Goal: Task Accomplishment & Management: Manage account settings

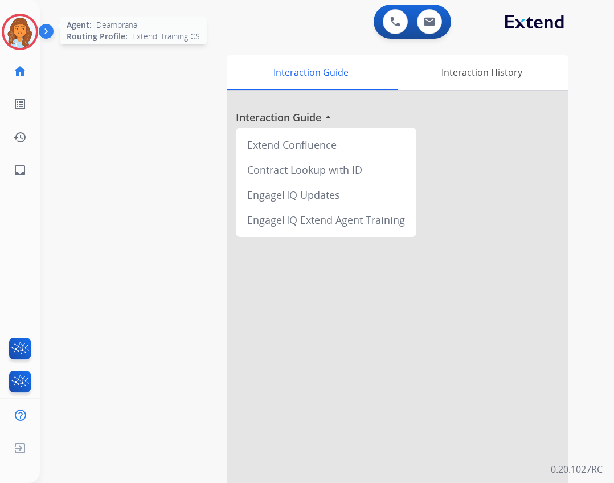
click at [14, 34] on img at bounding box center [20, 32] width 32 height 32
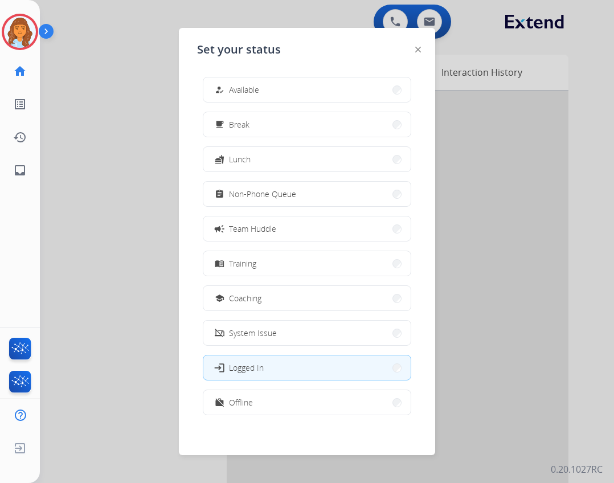
click at [352, 86] on button "how_to_reg Available" at bounding box center [306, 90] width 207 height 25
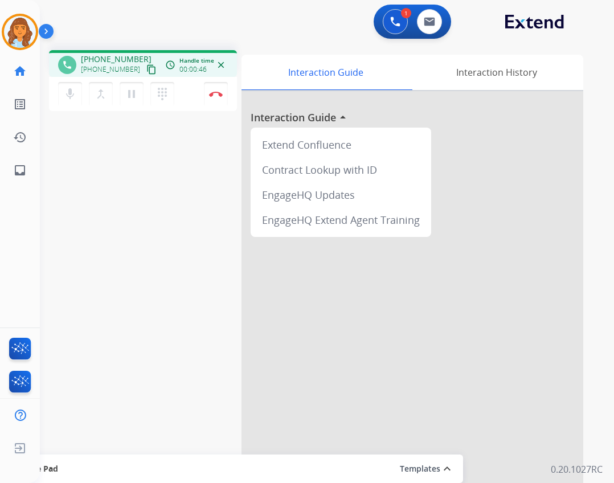
click at [146, 70] on mat-icon "content_copy" at bounding box center [151, 69] width 10 height 10
click at [160, 97] on mat-icon "dialpad" at bounding box center [163, 94] width 14 height 14
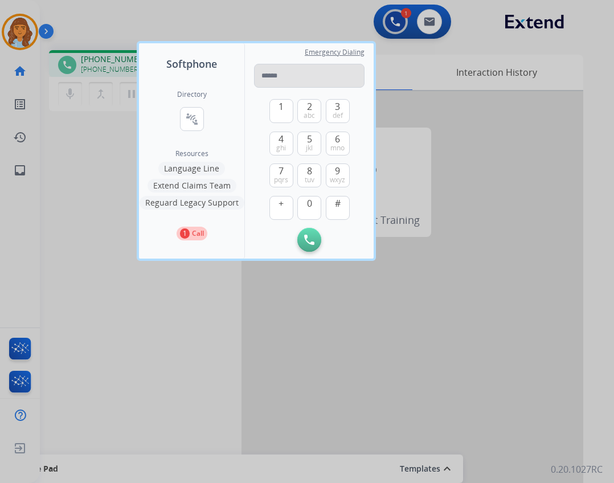
click at [267, 78] on input "tel" at bounding box center [309, 76] width 111 height 24
type input "**********"
click at [316, 241] on button "Initiate Call" at bounding box center [310, 240] width 24 height 24
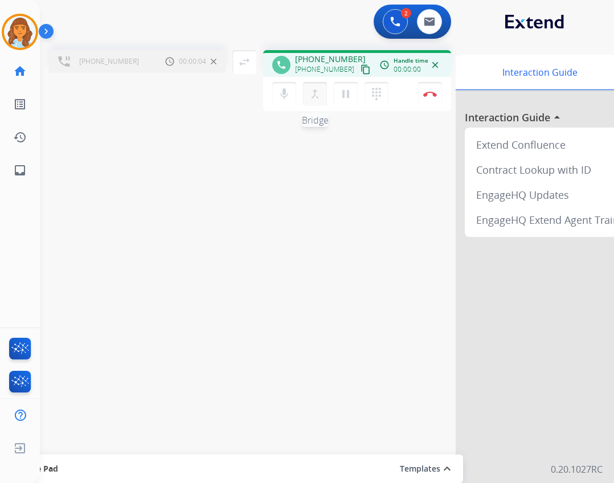
click at [314, 96] on mat-icon "merge_type" at bounding box center [315, 94] width 14 height 14
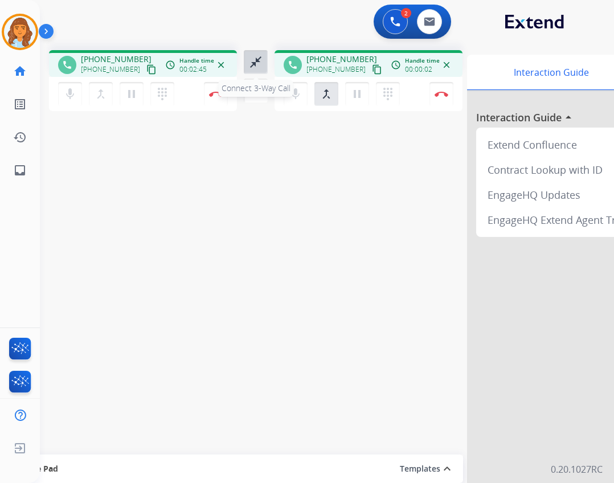
click at [250, 62] on mat-icon "close_fullscreen" at bounding box center [256, 62] width 14 height 14
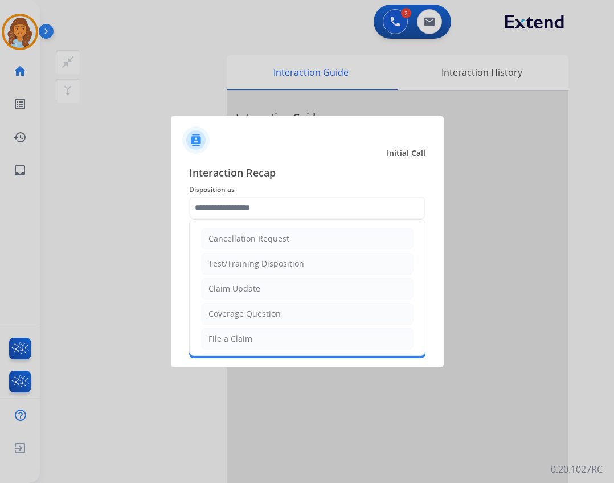
click at [270, 209] on input "text" at bounding box center [307, 208] width 237 height 23
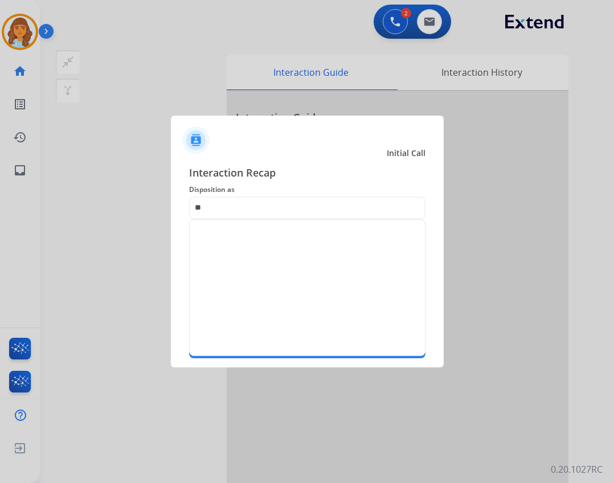
type input "*"
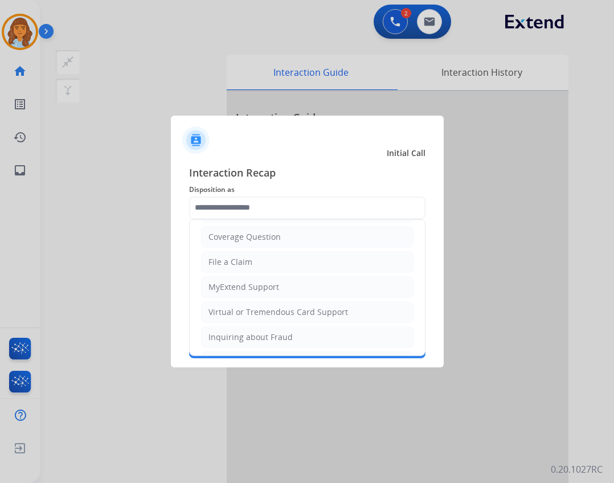
scroll to position [178, 0]
click at [348, 307] on li "Other" at bounding box center [307, 312] width 213 height 22
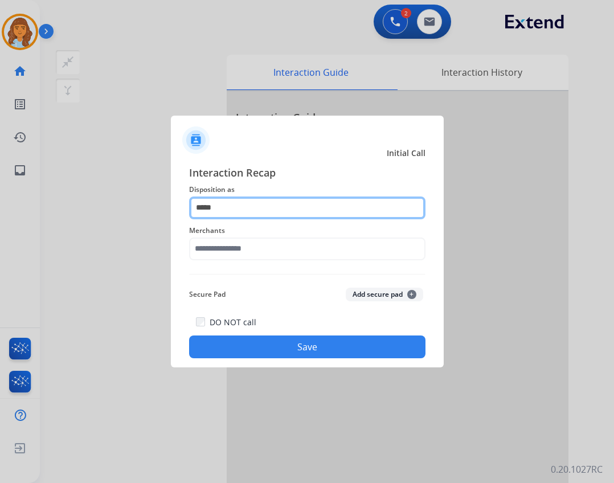
click at [271, 207] on input "*****" at bounding box center [307, 208] width 237 height 23
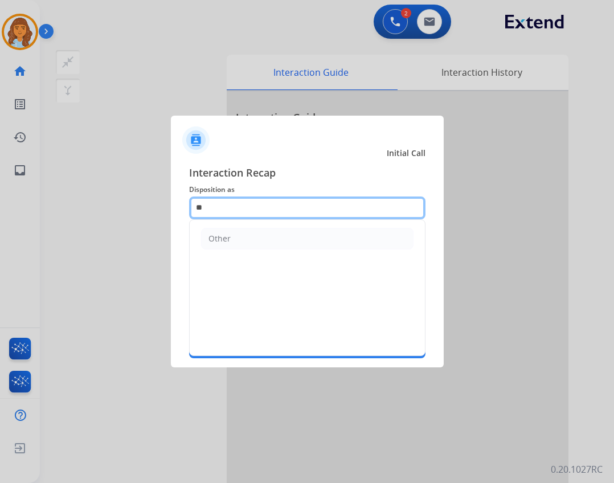
type input "*"
click at [307, 216] on input "text" at bounding box center [307, 208] width 237 height 23
click at [222, 212] on input "text" at bounding box center [307, 208] width 237 height 23
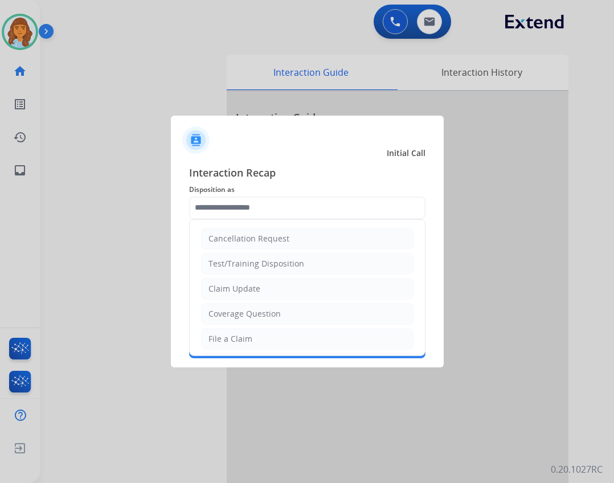
click at [232, 219] on div "Cancellation Request Test/Training Disposition Claim Update Coverage Question F…" at bounding box center [307, 287] width 237 height 137
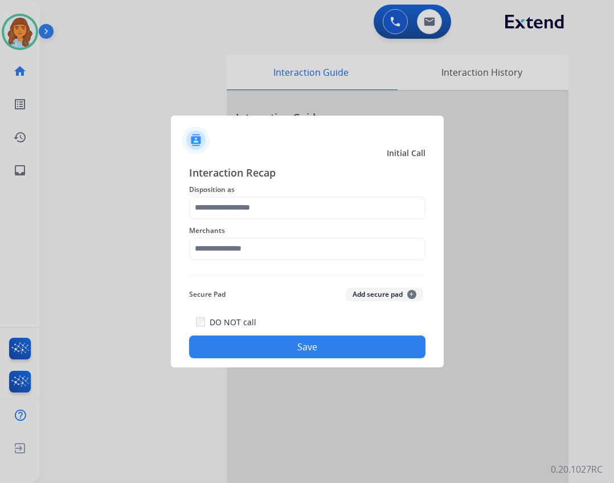
drag, startPoint x: 317, startPoint y: 190, endPoint x: 315, endPoint y: 201, distance: 11.5
click at [317, 198] on div "Interaction Recap Disposition as Merchants Secure Pad Add secure pad + DO NOT c…" at bounding box center [307, 262] width 237 height 194
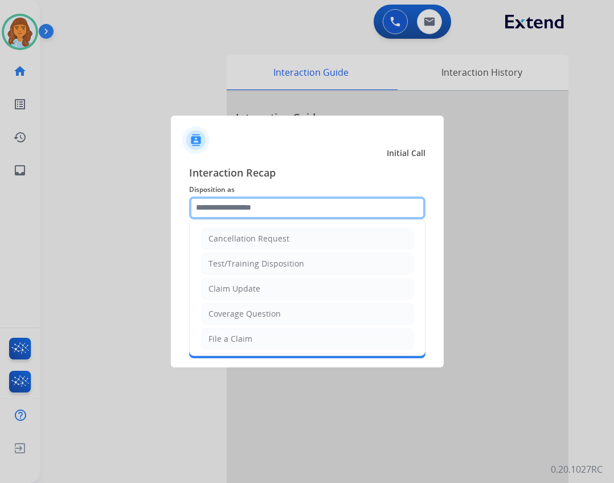
click at [311, 211] on input "text" at bounding box center [307, 208] width 237 height 23
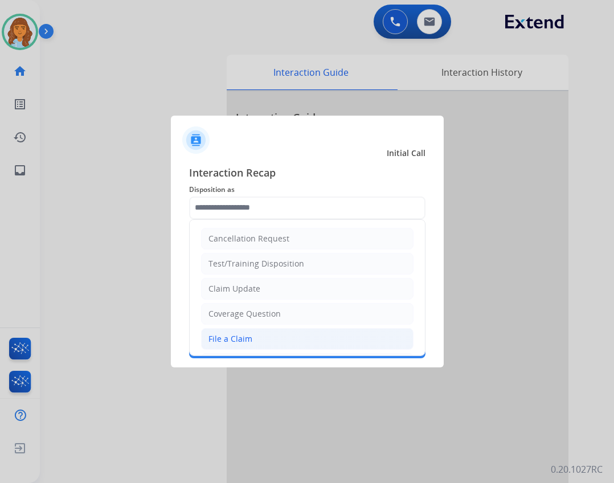
click at [271, 343] on li "File a Claim" at bounding box center [307, 339] width 213 height 22
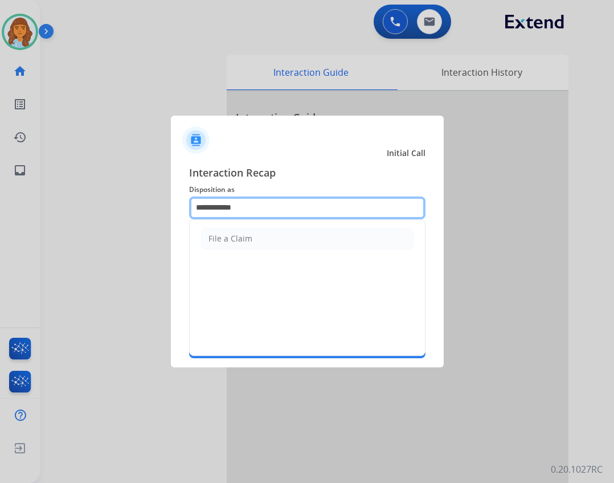
drag, startPoint x: 253, startPoint y: 213, endPoint x: 259, endPoint y: 187, distance: 26.4
click at [253, 212] on input "**********" at bounding box center [307, 208] width 237 height 23
type input "*"
click at [314, 212] on input "text" at bounding box center [307, 208] width 237 height 23
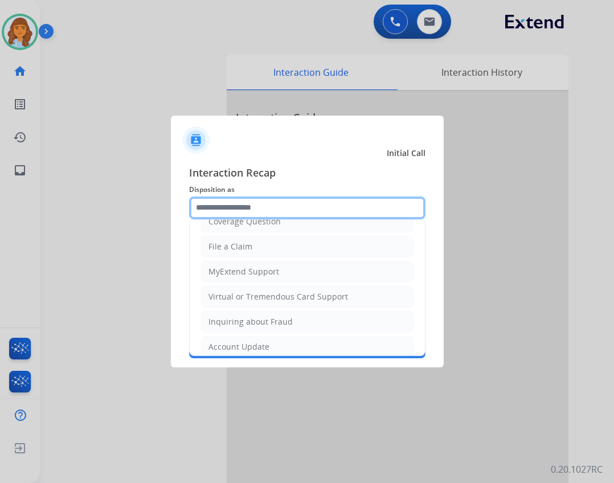
scroll to position [178, 0]
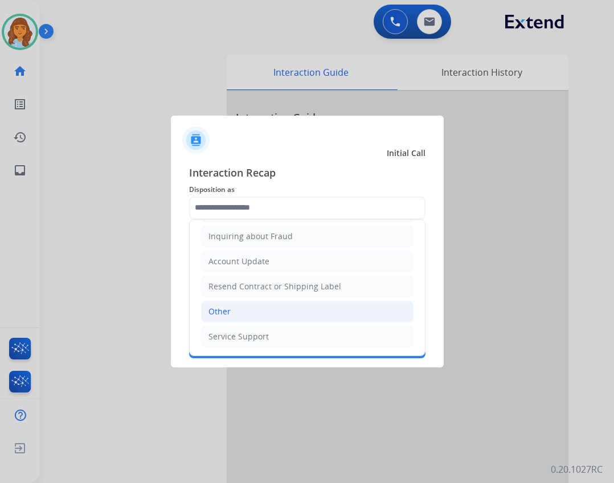
click at [304, 311] on li "Other" at bounding box center [307, 312] width 213 height 22
type input "*****"
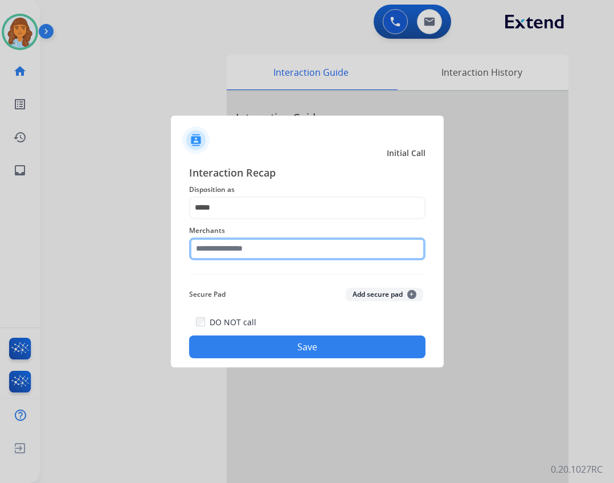
click at [302, 245] on input "text" at bounding box center [307, 249] width 237 height 23
click at [317, 259] on input "text" at bounding box center [307, 249] width 237 height 23
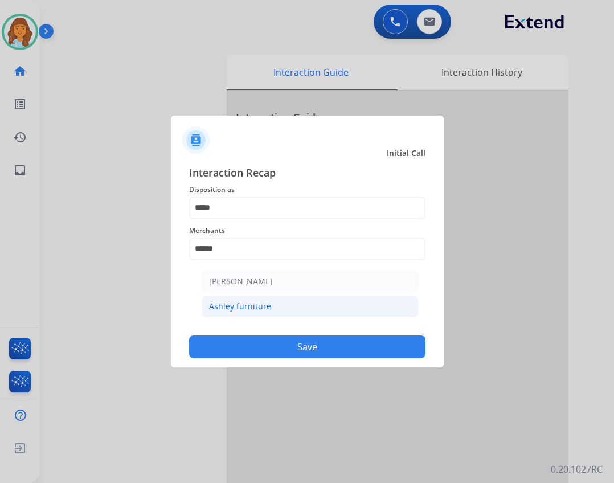
click at [309, 313] on li "Ashley furniture" at bounding box center [310, 307] width 217 height 22
type input "**********"
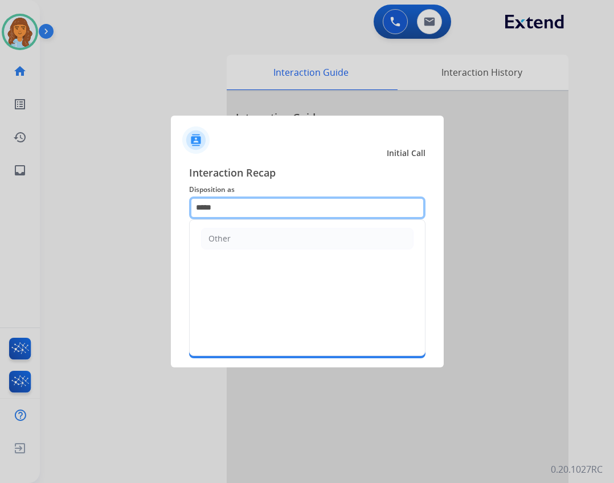
click at [283, 210] on input "*****" at bounding box center [307, 208] width 237 height 23
type input "*"
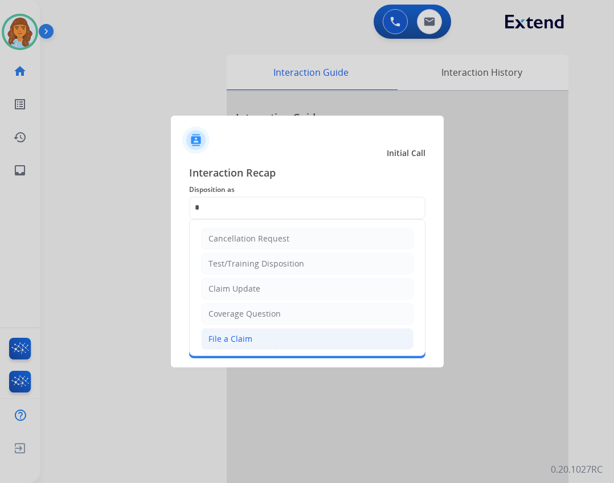
click at [274, 341] on li "File a Claim" at bounding box center [307, 339] width 213 height 22
type input "**********"
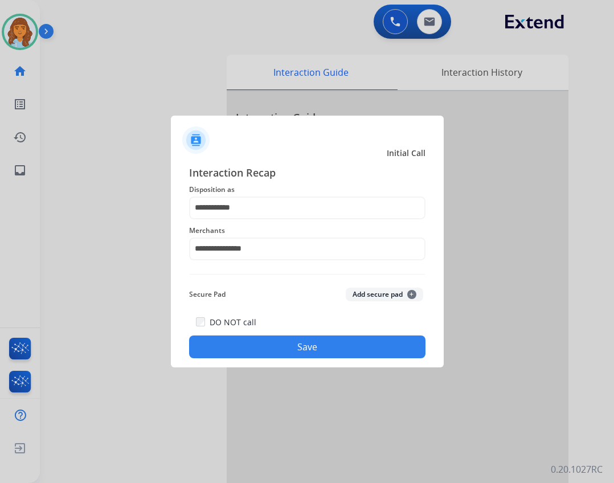
click at [258, 359] on div "**********" at bounding box center [307, 262] width 273 height 213
click at [259, 356] on button "Save" at bounding box center [307, 347] width 237 height 23
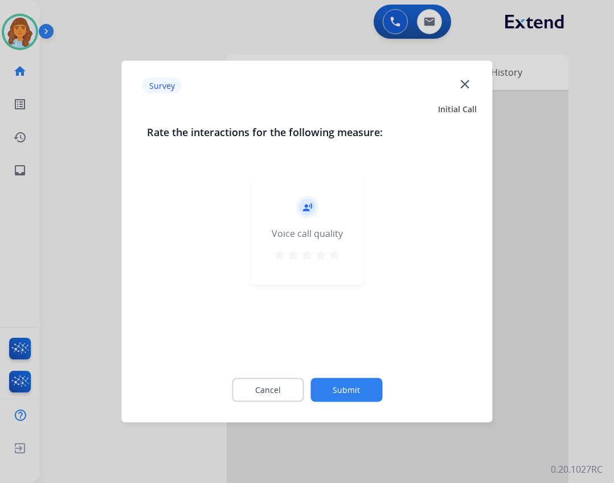
click at [335, 386] on button "Submit" at bounding box center [347, 390] width 72 height 24
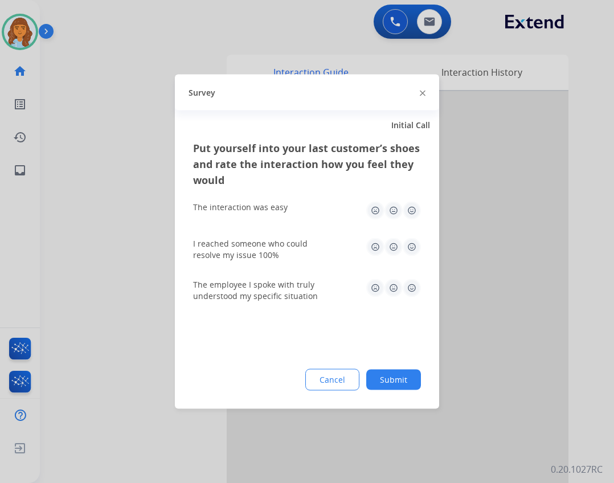
click at [425, 91] on img at bounding box center [423, 93] width 6 height 6
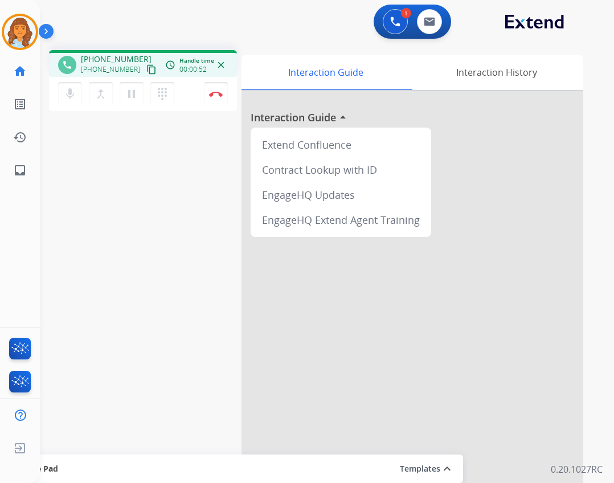
click at [145, 67] on button "content_copy" at bounding box center [152, 70] width 14 height 14
click at [211, 90] on button "Disconnect" at bounding box center [216, 94] width 24 height 24
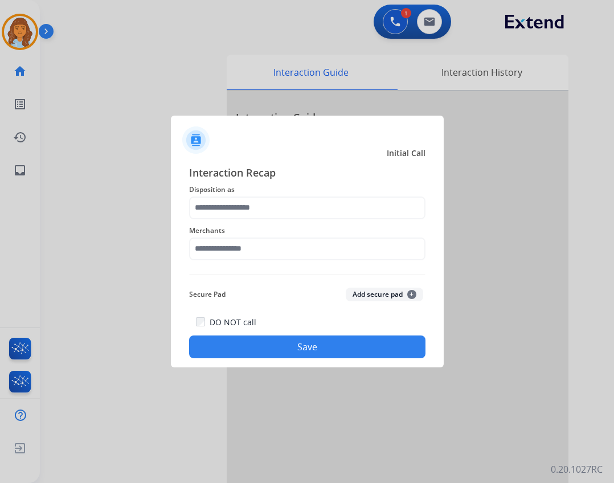
click at [234, 262] on div "Merchants" at bounding box center [307, 242] width 237 height 46
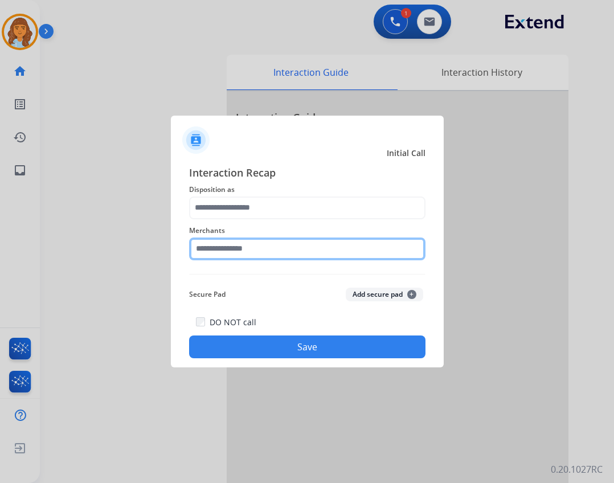
click at [232, 256] on input "text" at bounding box center [307, 249] width 237 height 23
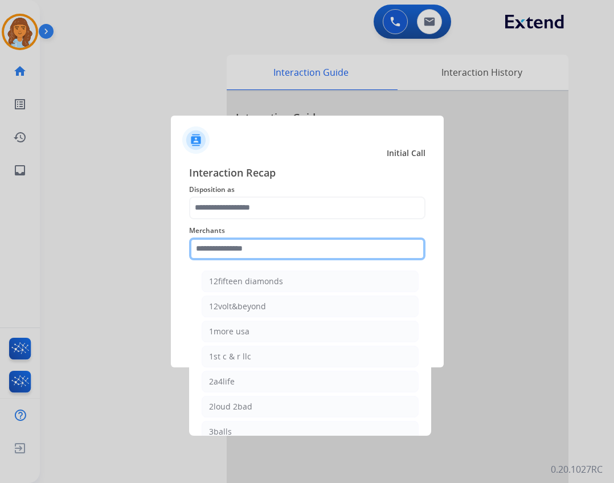
click at [251, 247] on input "text" at bounding box center [307, 249] width 237 height 23
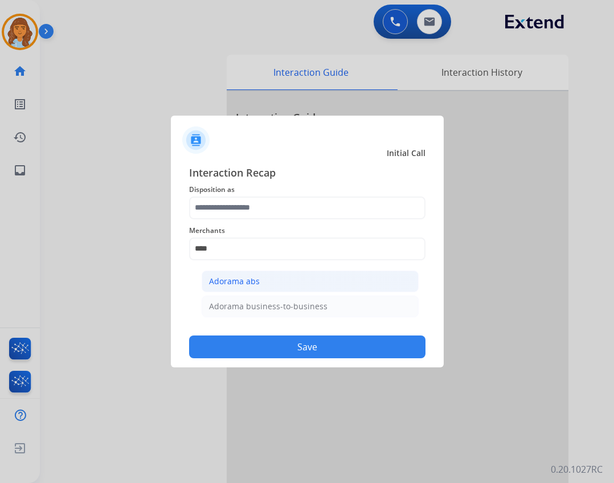
click at [247, 279] on div "Adorama abs" at bounding box center [234, 281] width 51 height 11
type input "**********"
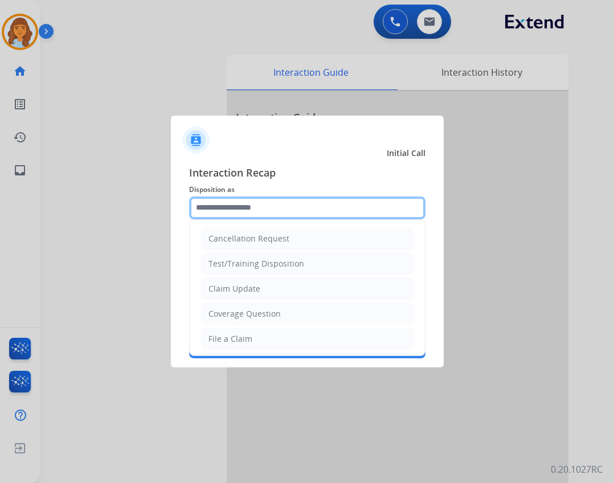
click at [223, 213] on input "text" at bounding box center [307, 208] width 237 height 23
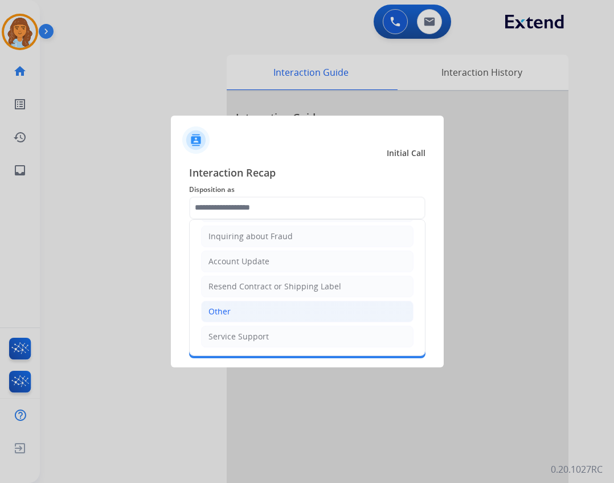
click at [291, 306] on li "Other" at bounding box center [307, 312] width 213 height 22
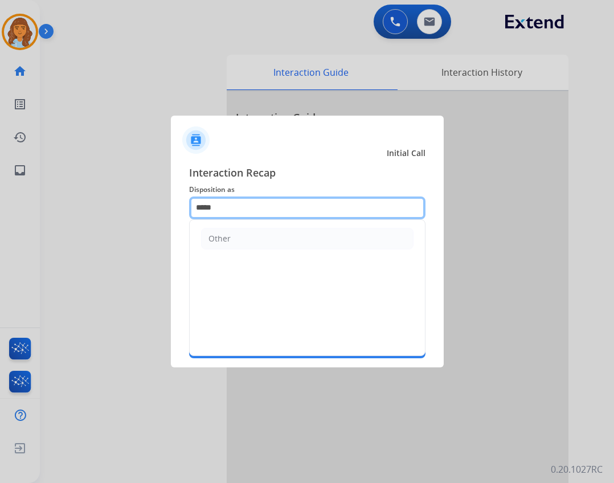
click at [283, 209] on input "*****" at bounding box center [307, 208] width 237 height 23
type input "*"
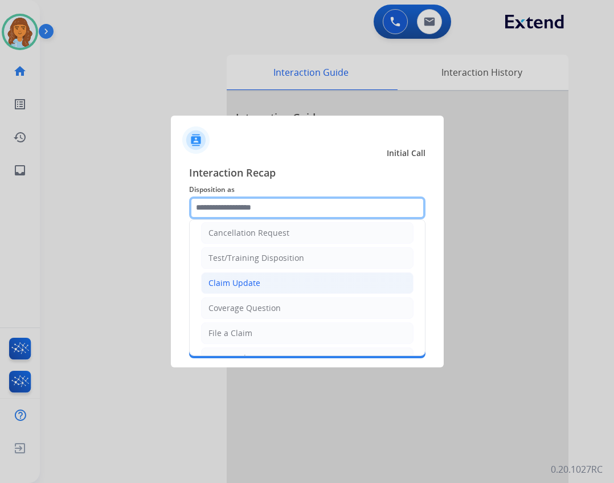
scroll to position [0, 0]
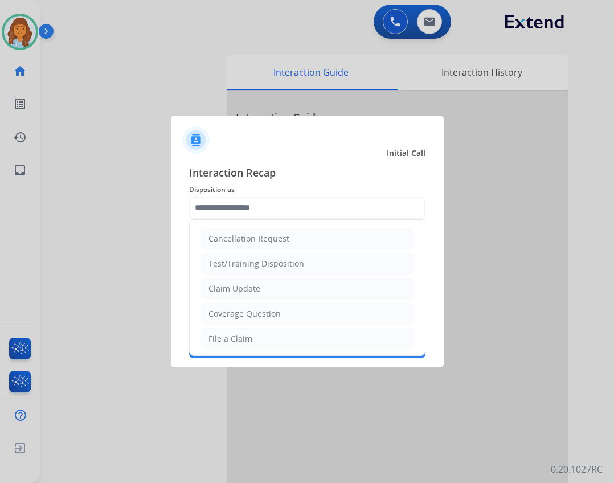
click at [231, 194] on span "Disposition as" at bounding box center [307, 190] width 237 height 14
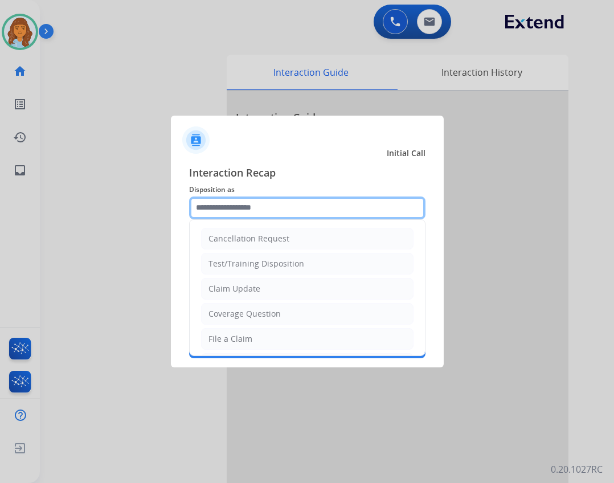
click at [260, 214] on input "text" at bounding box center [307, 208] width 237 height 23
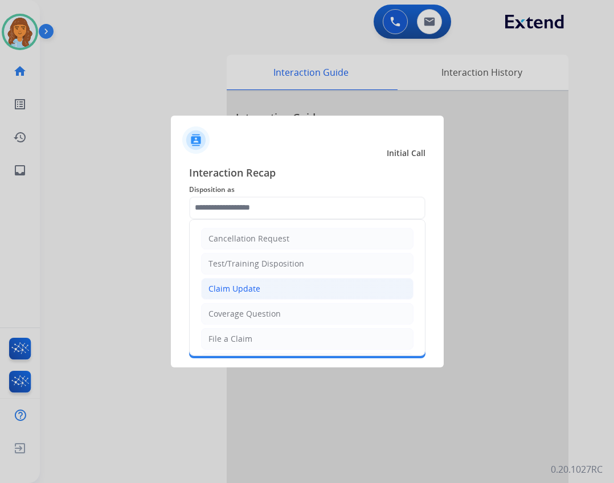
click at [234, 290] on div "Claim Update" at bounding box center [235, 288] width 52 height 11
type input "**********"
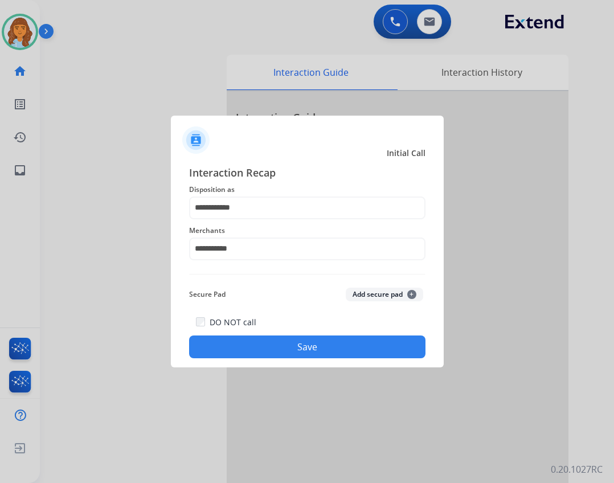
click at [265, 340] on button "Save" at bounding box center [307, 347] width 237 height 23
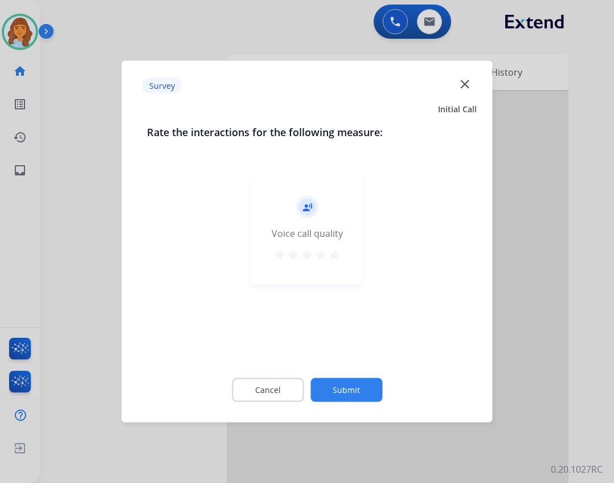
click at [372, 398] on button "Submit" at bounding box center [347, 390] width 72 height 24
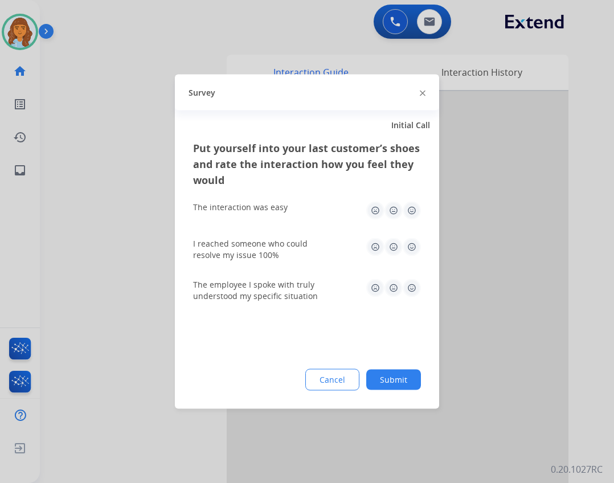
click at [381, 381] on button "Submit" at bounding box center [393, 380] width 55 height 21
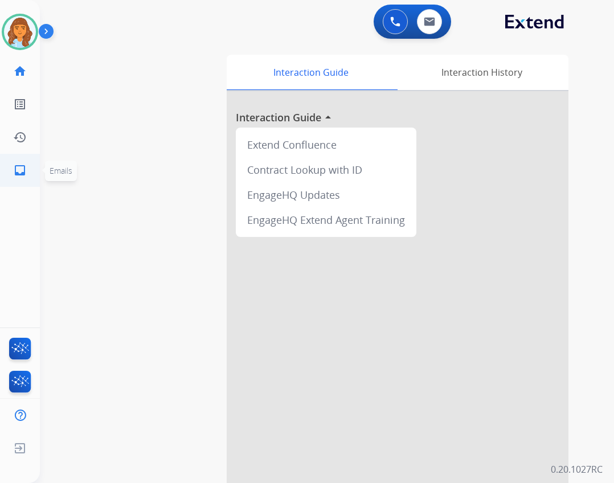
click at [9, 163] on link "inbox Emails" at bounding box center [20, 170] width 32 height 32
select select "**********"
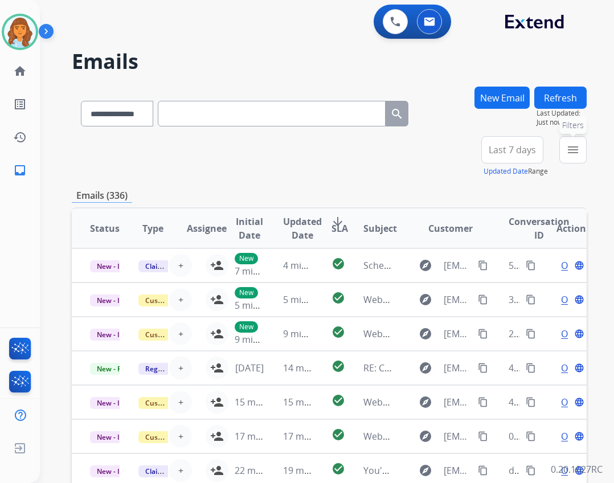
click at [565, 147] on button "menu Filters" at bounding box center [573, 149] width 27 height 27
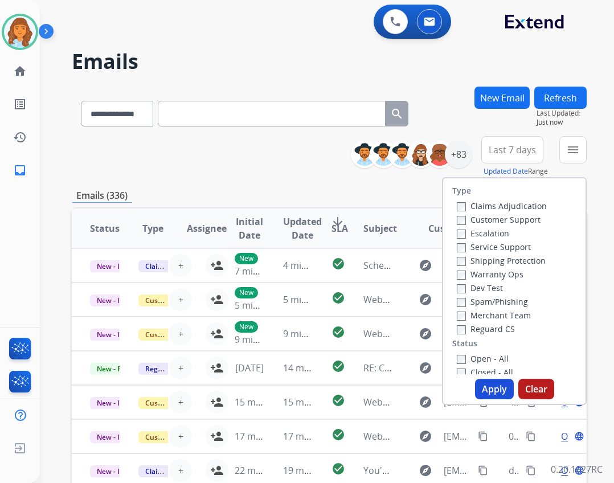
click at [474, 331] on label "Reguard CS" at bounding box center [486, 329] width 58 height 11
click at [457, 224] on div "Customer Support" at bounding box center [502, 220] width 90 height 14
click at [458, 354] on label "Open - All" at bounding box center [483, 358] width 52 height 11
click at [498, 263] on label "Shipping Protection" at bounding box center [501, 260] width 89 height 11
click at [479, 397] on button "Apply" at bounding box center [494, 389] width 39 height 21
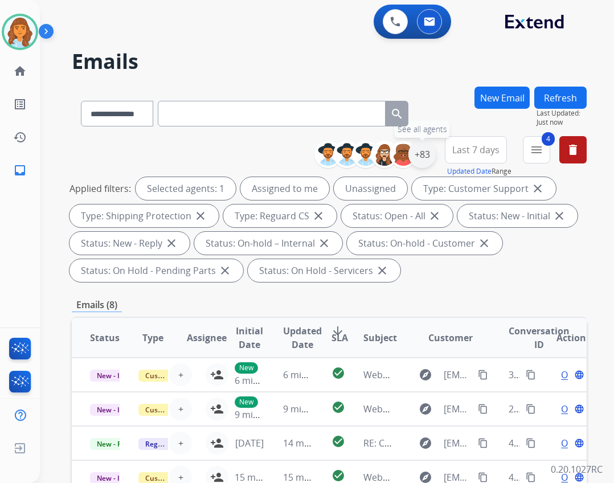
click at [420, 157] on div "+83" at bounding box center [422, 154] width 27 height 27
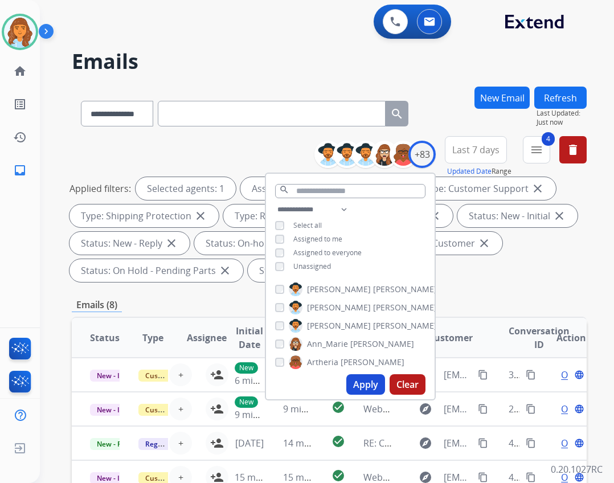
click at [308, 265] on span "Unassigned" at bounding box center [313, 267] width 38 height 10
click at [355, 381] on button "Apply" at bounding box center [366, 384] width 39 height 21
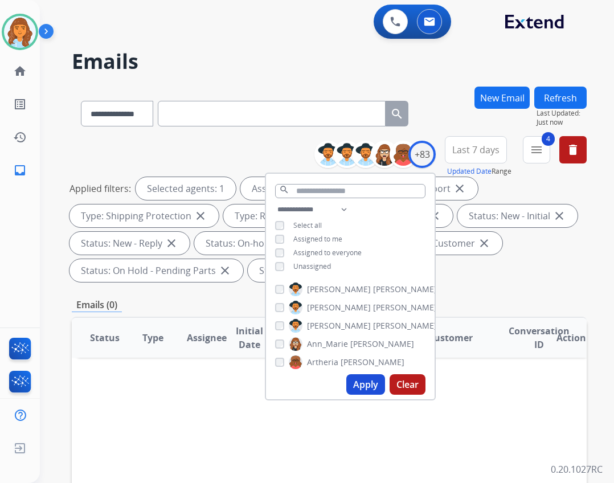
click at [503, 301] on div "Emails (0)" at bounding box center [329, 305] width 515 height 14
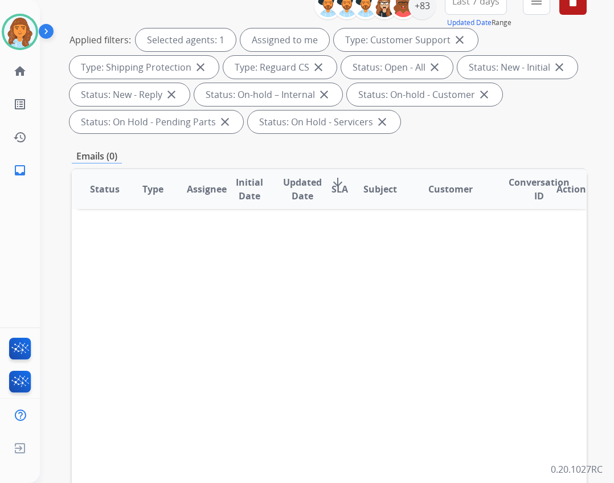
scroll to position [275, 0]
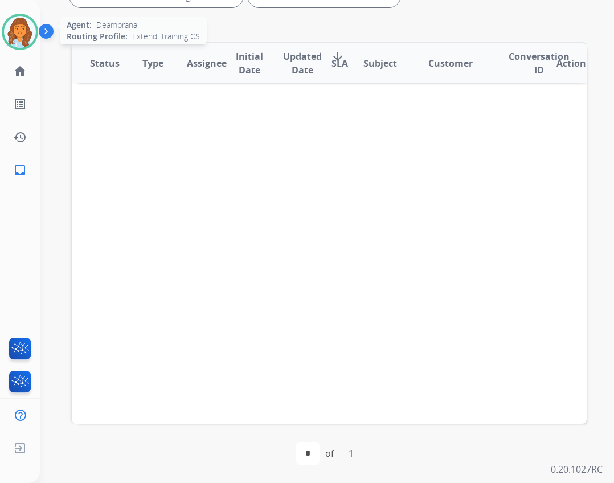
click at [31, 25] on img at bounding box center [20, 32] width 32 height 32
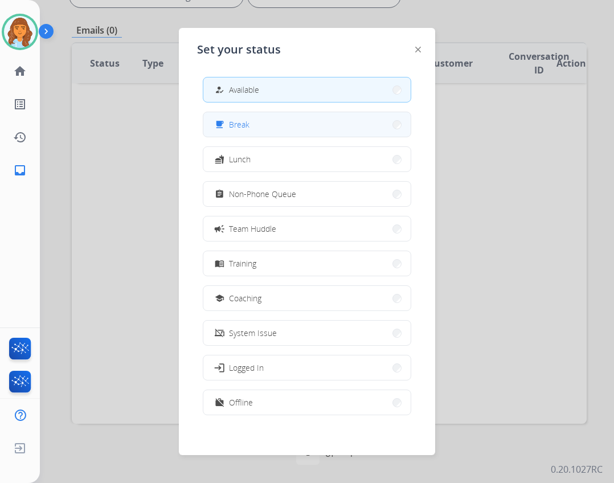
click at [279, 135] on button "free_breakfast Break" at bounding box center [306, 124] width 207 height 25
